Goal: Task Accomplishment & Management: Complete application form

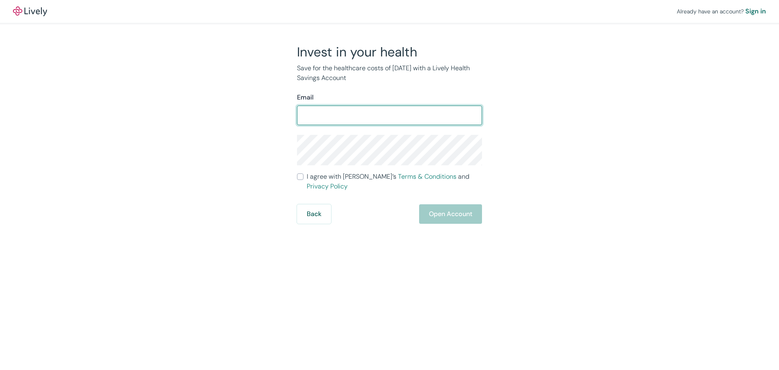
click at [403, 118] on input "Email" at bounding box center [389, 115] width 185 height 16
click at [0, 369] on nordpass-autofill-portal at bounding box center [0, 370] width 0 height 0
type input "[EMAIL_ADDRESS][DOMAIN_NAME]"
click at [395, 118] on input "[EMAIL_ADDRESS][DOMAIN_NAME]" at bounding box center [389, 115] width 185 height 16
click at [528, 143] on div "Invest in your health Save for the healthcare costs of [DATE] with a Lively Hea…" at bounding box center [384, 134] width 389 height 180
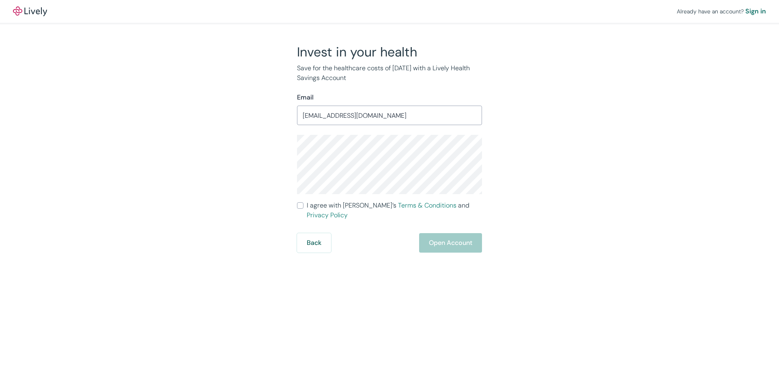
click at [533, 158] on div "Invest in your health Save for the healthcare costs of [DATE] with a Lively Hea…" at bounding box center [384, 148] width 389 height 209
click at [533, 209] on div "Invest in your health Save for the healthcare costs of [DATE] with a Lively Hea…" at bounding box center [384, 148] width 389 height 209
click at [344, 234] on div "Back Open Account" at bounding box center [389, 242] width 185 height 19
click at [570, 185] on div "Invest in your health Save for the healthcare costs of [DATE] with a Lively Hea…" at bounding box center [384, 148] width 389 height 209
click at [299, 206] on input "I agree with Lively’s Terms & Conditions and Privacy Policy" at bounding box center [300, 205] width 6 height 6
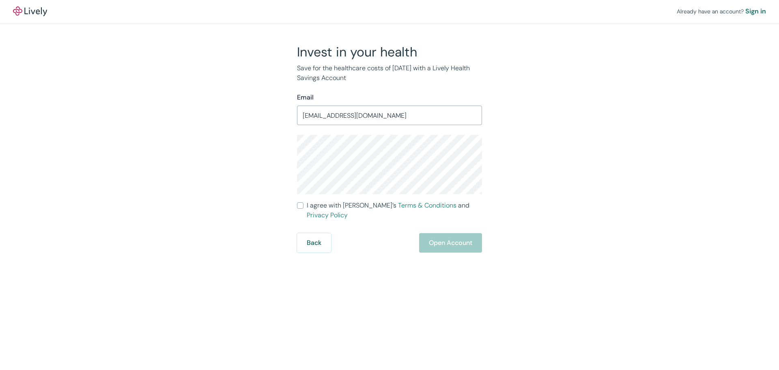
checkbox input "true"
click at [455, 236] on button "Open Account" at bounding box center [450, 242] width 63 height 19
